Goal: Navigation & Orientation: Find specific page/section

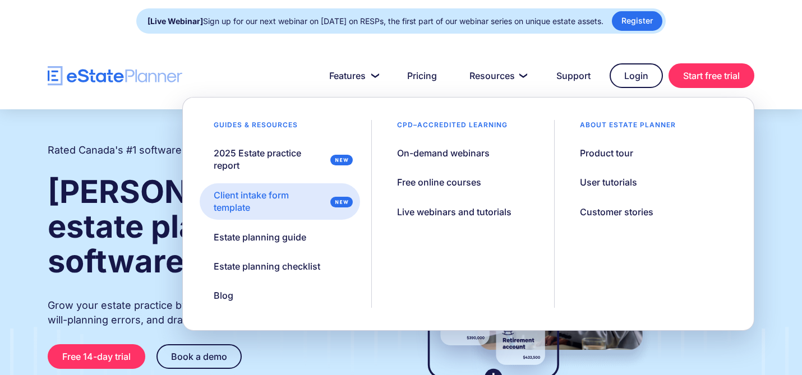
click at [274, 205] on div "Client intake form template" at bounding box center [270, 201] width 112 height 25
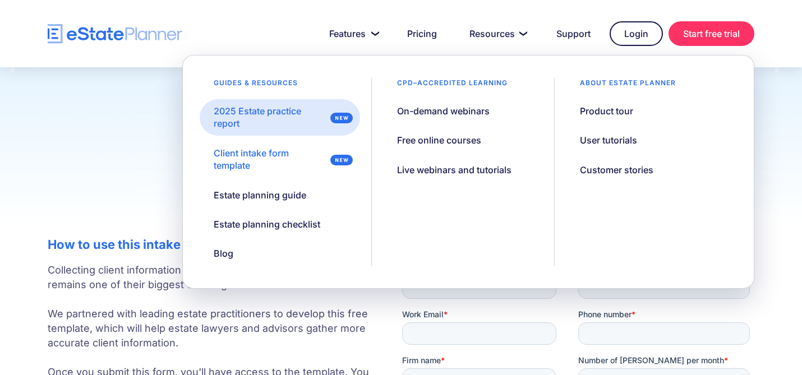
click at [235, 106] on div "2025 Estate practice report" at bounding box center [270, 117] width 112 height 25
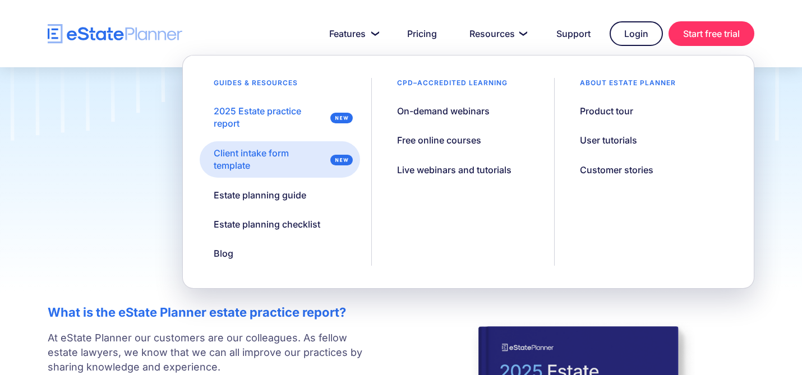
click at [251, 155] on div "Client intake form template" at bounding box center [270, 159] width 112 height 25
